Goal: Transaction & Acquisition: Purchase product/service

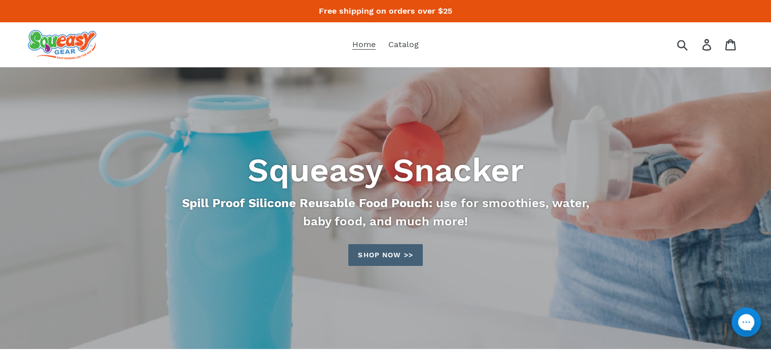
click at [369, 256] on link "Shop now >>" at bounding box center [385, 255] width 74 height 22
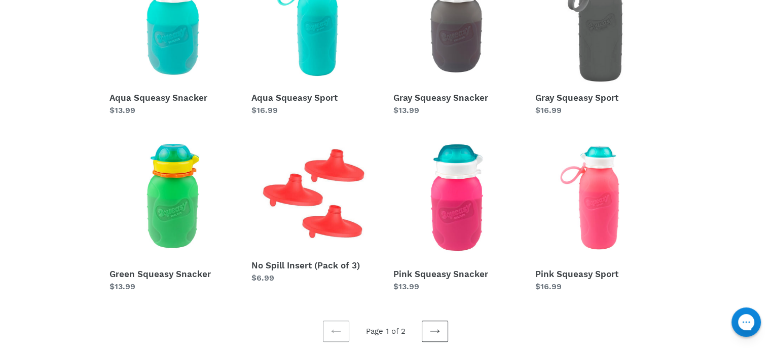
scroll to position [348, 0]
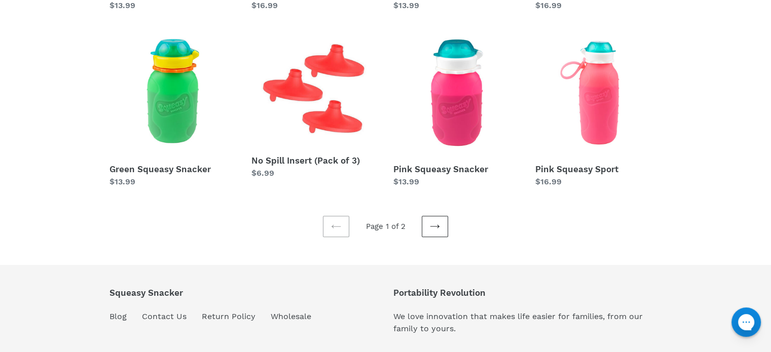
click at [434, 225] on icon at bounding box center [435, 227] width 10 height 10
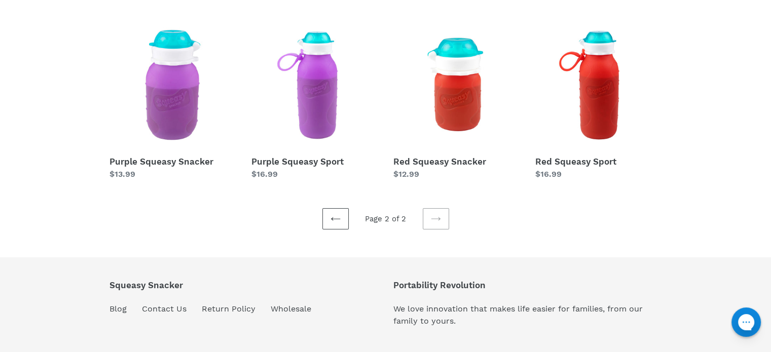
scroll to position [180, 0]
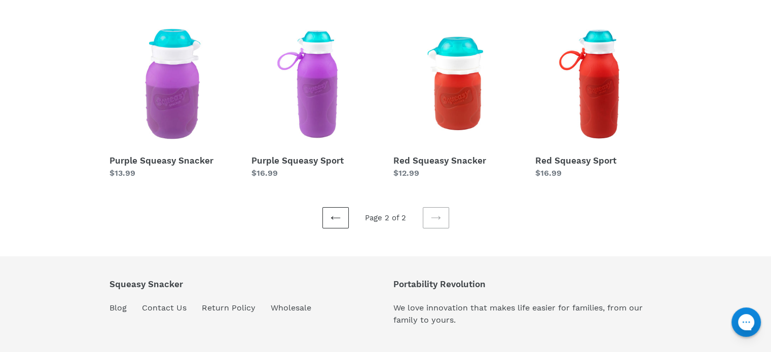
click at [324, 218] on link "Previous page" at bounding box center [335, 217] width 26 height 21
